Goal: Navigation & Orientation: Understand site structure

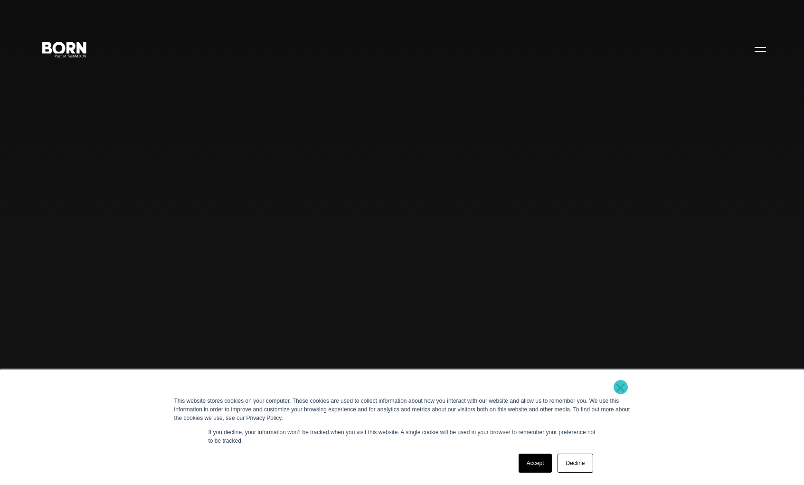
click at [621, 387] on link "×" at bounding box center [620, 387] width 11 height 9
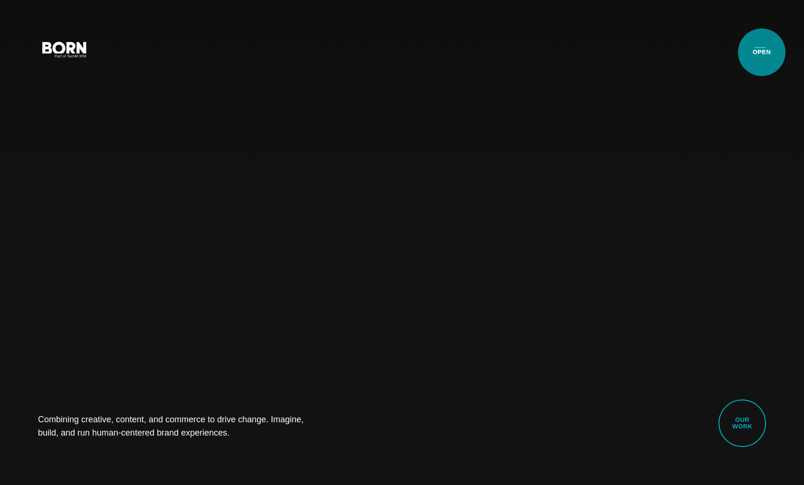
click at [772, 48] on div "Combining creative, content, and commerce to drive change. Imagine, build, and …" at bounding box center [402, 242] width 804 height 485
click at [764, 51] on button "Primary Menu" at bounding box center [760, 49] width 23 height 20
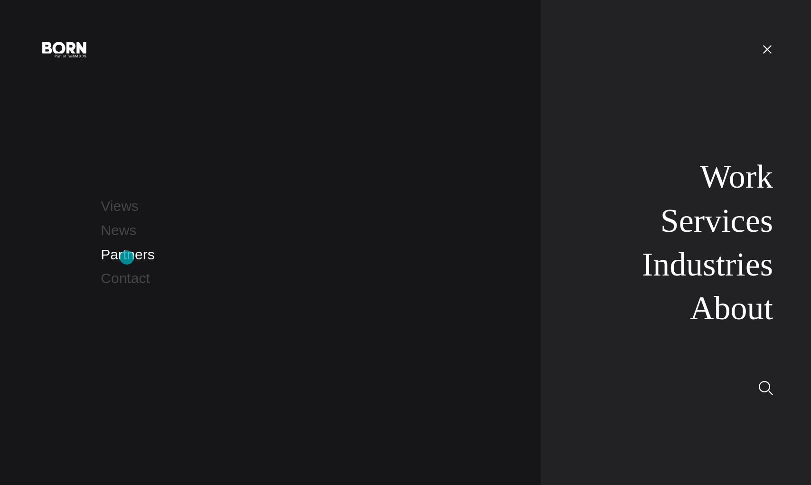
click at [127, 257] on link "Partners" at bounding box center [128, 255] width 54 height 16
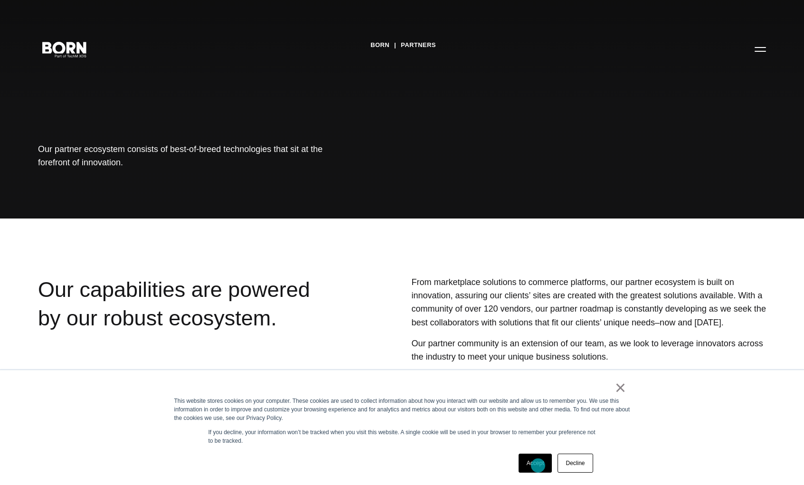
click at [538, 465] on link "Accept" at bounding box center [536, 463] width 34 height 19
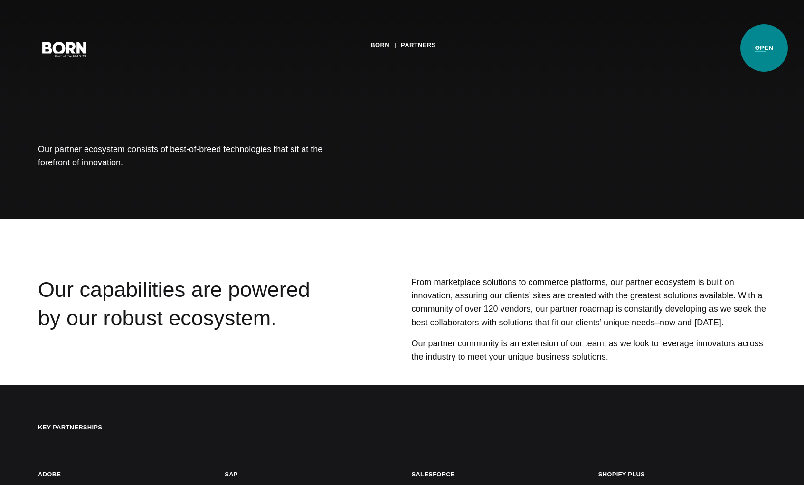
click at [764, 48] on button "Primary Menu" at bounding box center [760, 49] width 23 height 20
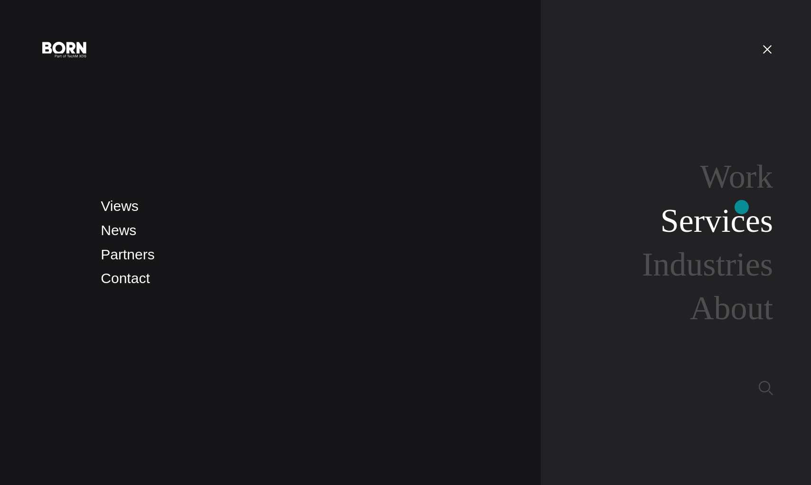
click at [741, 218] on link "Services" at bounding box center [717, 220] width 113 height 37
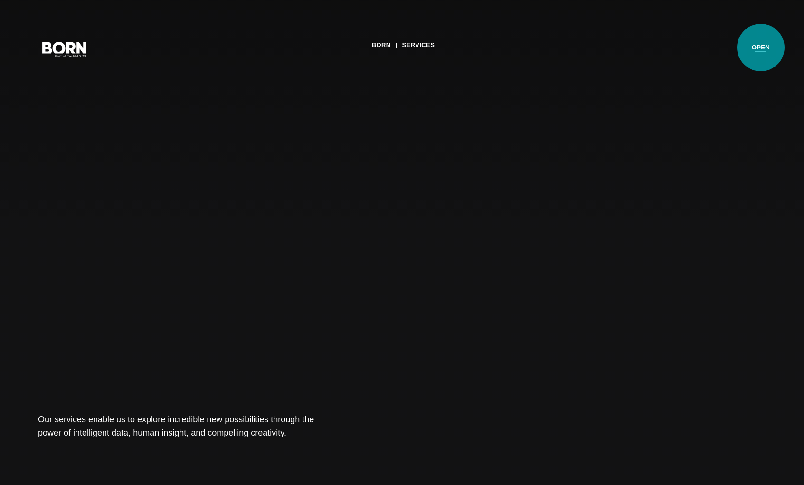
click at [761, 48] on button "Primary Menu" at bounding box center [760, 49] width 23 height 20
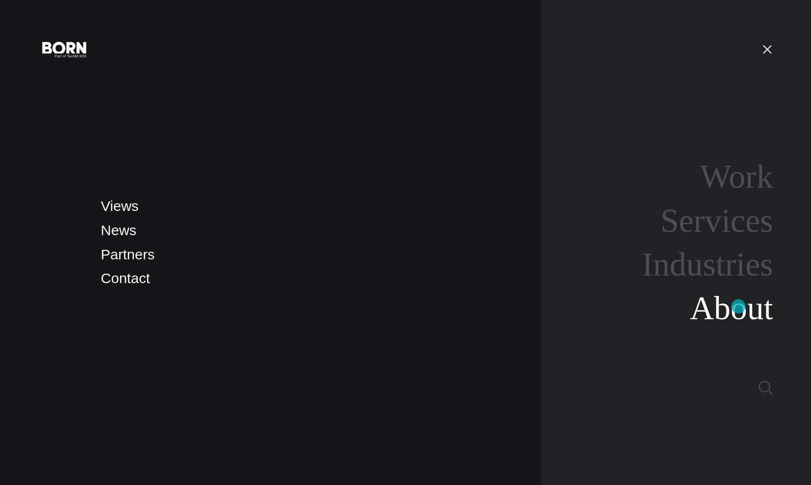
click at [739, 306] on link "About" at bounding box center [731, 308] width 83 height 37
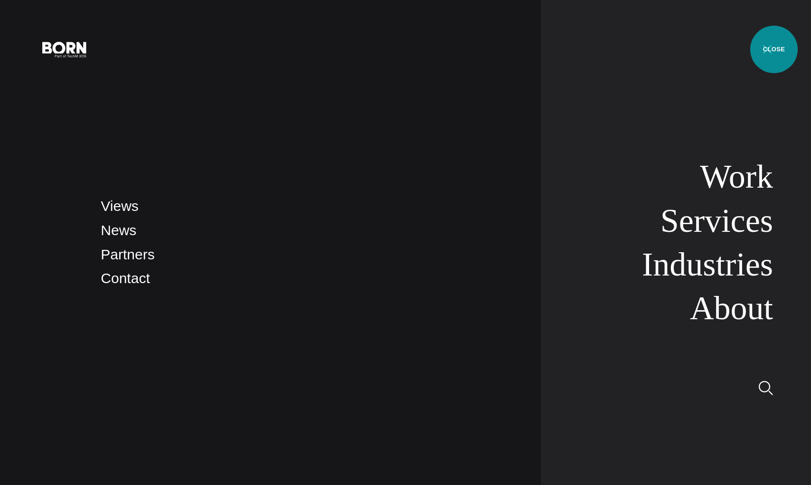
click at [772, 51] on button "Primary Menu" at bounding box center [767, 49] width 23 height 20
